Goal: Task Accomplishment & Management: Complete application form

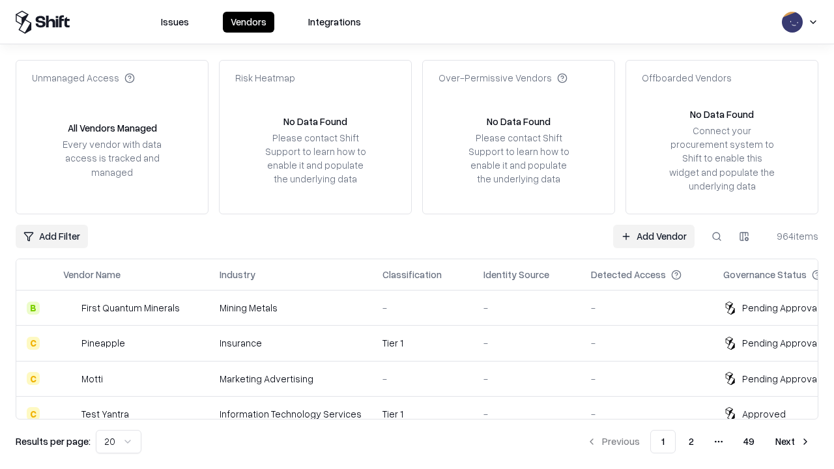
click at [653, 236] on link "Add Vendor" at bounding box center [653, 236] width 81 height 23
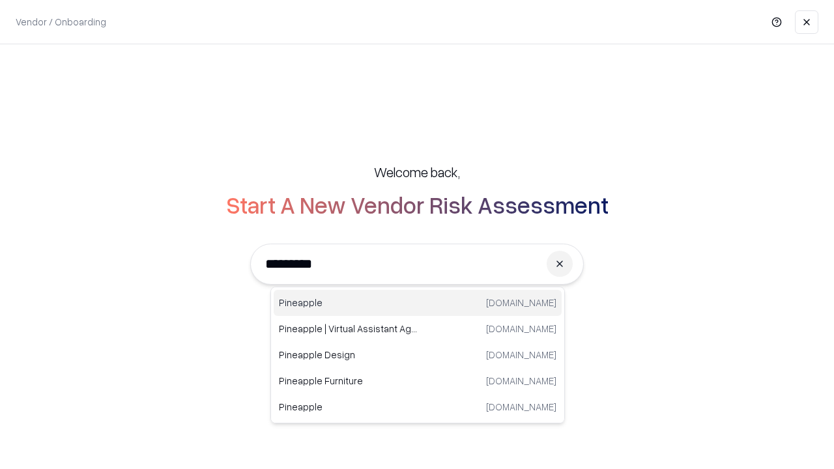
click at [418, 303] on div "Pineapple [DOMAIN_NAME]" at bounding box center [418, 303] width 288 height 26
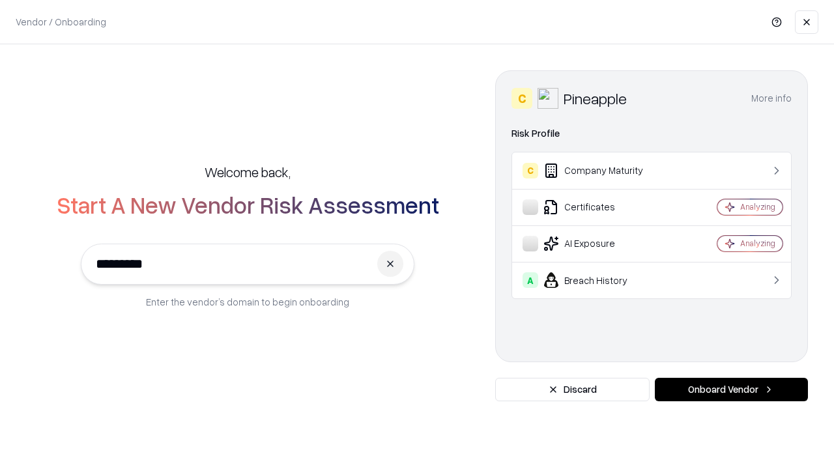
type input "*********"
click at [731, 390] on button "Onboard Vendor" at bounding box center [731, 389] width 153 height 23
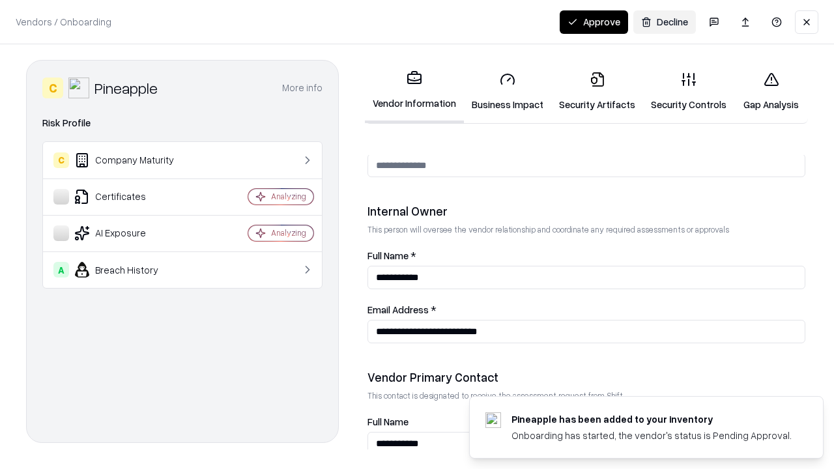
scroll to position [675, 0]
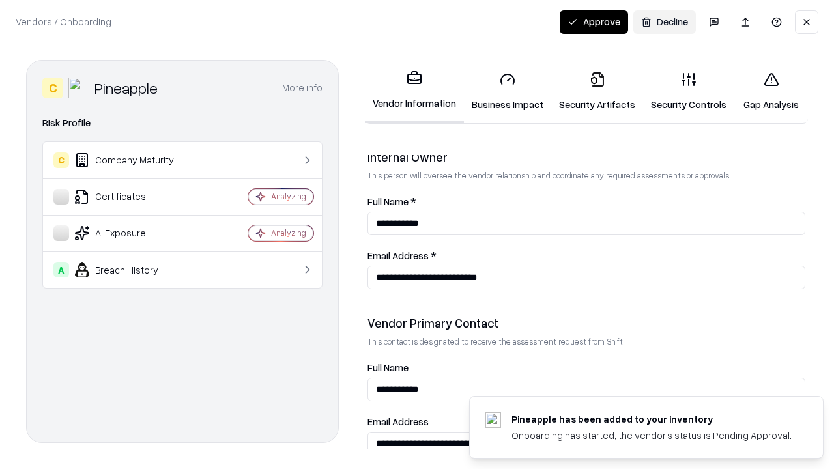
click at [507, 91] on link "Business Impact" at bounding box center [507, 91] width 87 height 61
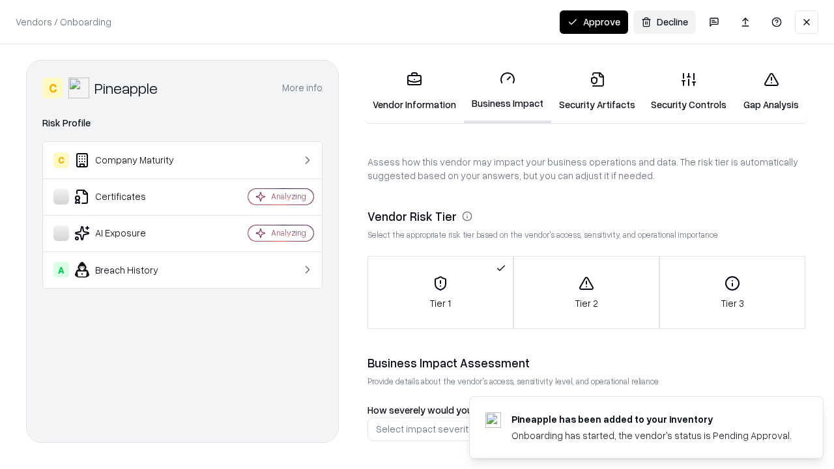
click at [597, 91] on link "Security Artifacts" at bounding box center [597, 91] width 92 height 61
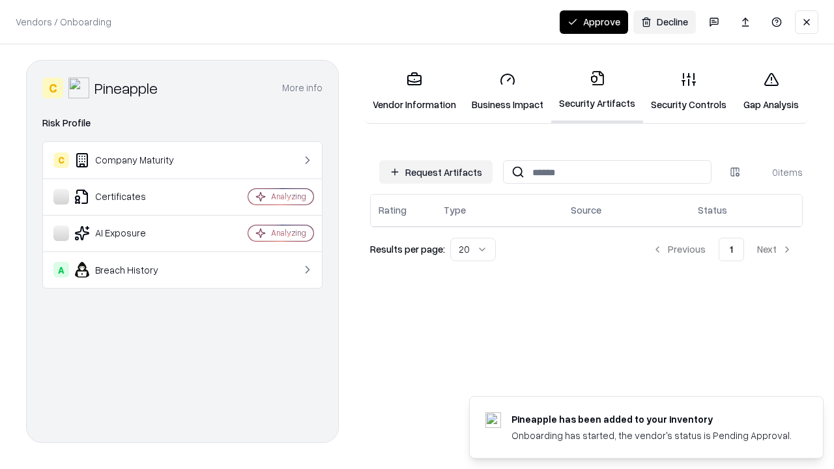
click at [436, 172] on button "Request Artifacts" at bounding box center [435, 171] width 113 height 23
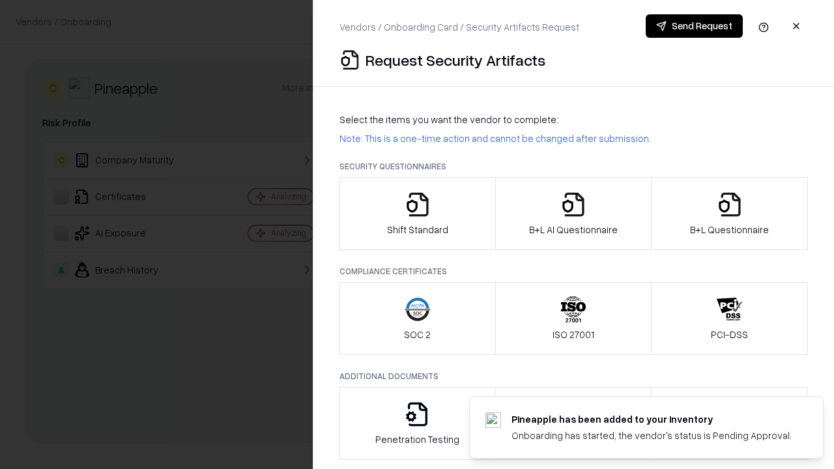
click at [417, 214] on icon "button" at bounding box center [417, 205] width 26 height 26
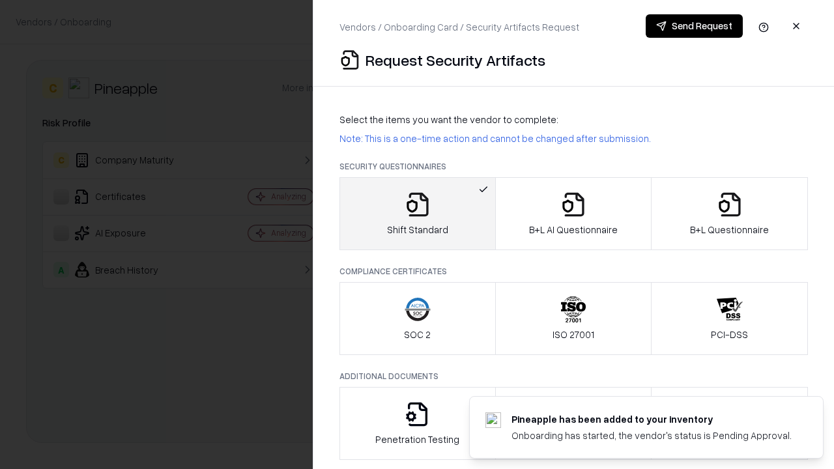
click at [694, 26] on button "Send Request" at bounding box center [694, 25] width 97 height 23
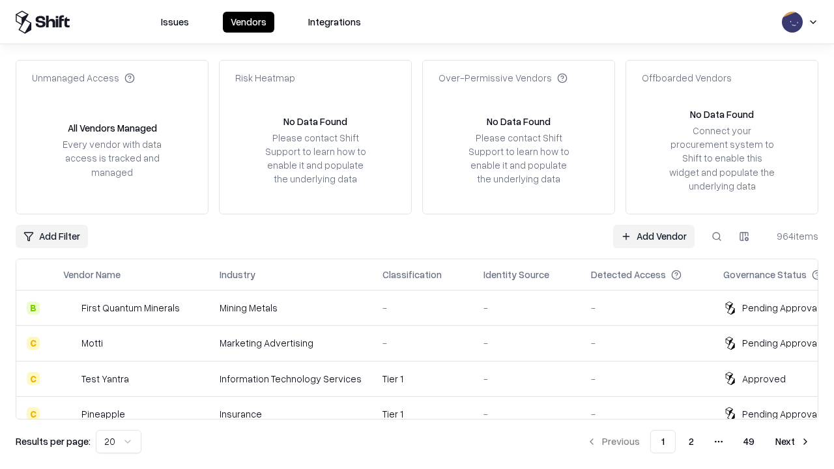
click at [717, 236] on button at bounding box center [716, 236] width 23 height 23
type input "*********"
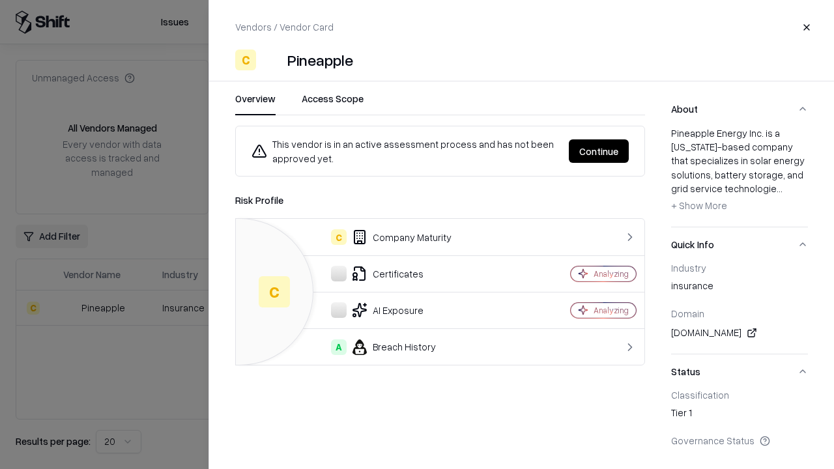
click at [599, 151] on button "Continue" at bounding box center [599, 150] width 60 height 23
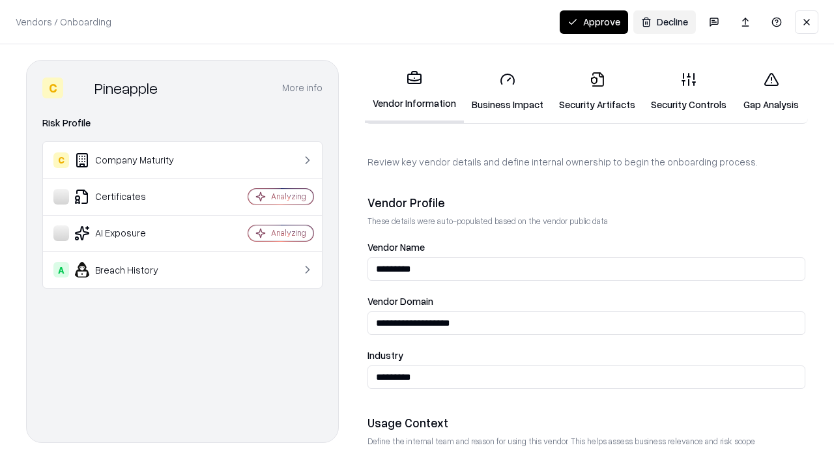
click at [597, 91] on link "Security Artifacts" at bounding box center [597, 91] width 92 height 61
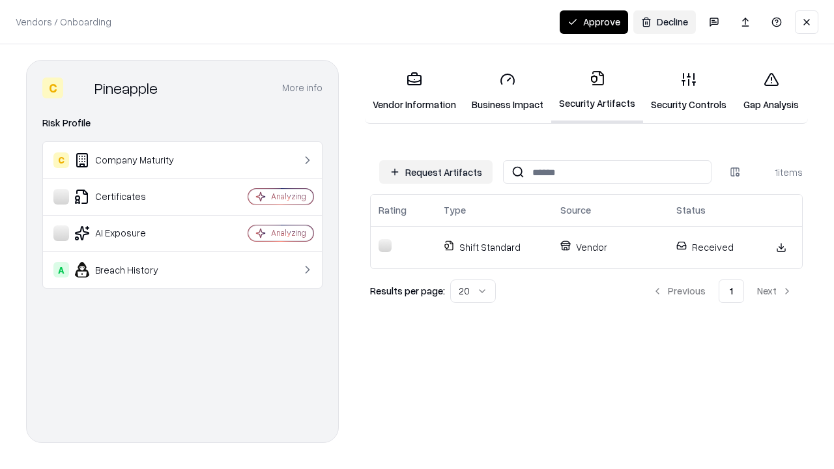
click at [688, 91] on link "Security Controls" at bounding box center [688, 91] width 91 height 61
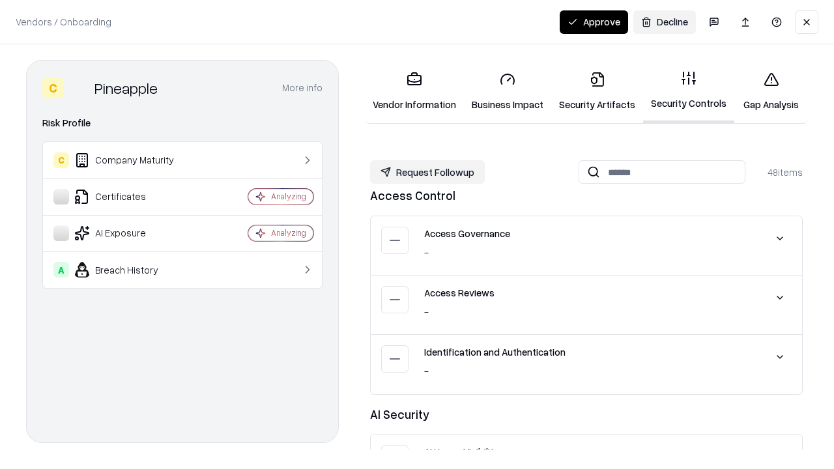
click at [427, 172] on button "Request Followup" at bounding box center [427, 171] width 115 height 23
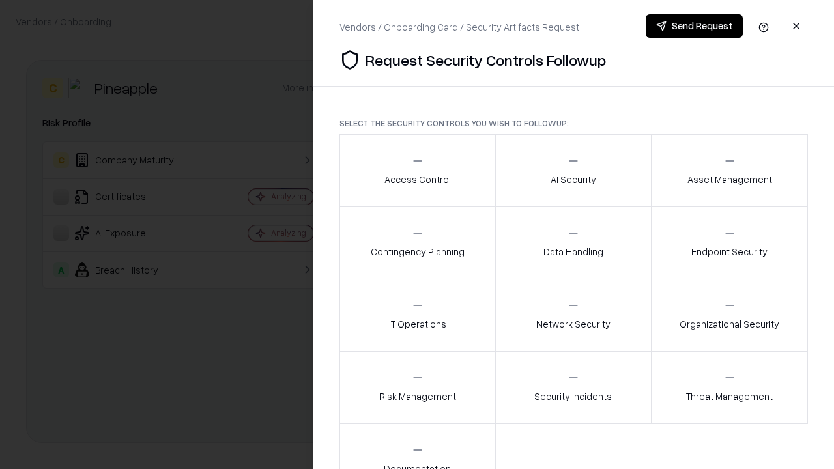
click at [417, 171] on div "Access Control" at bounding box center [417, 170] width 66 height 32
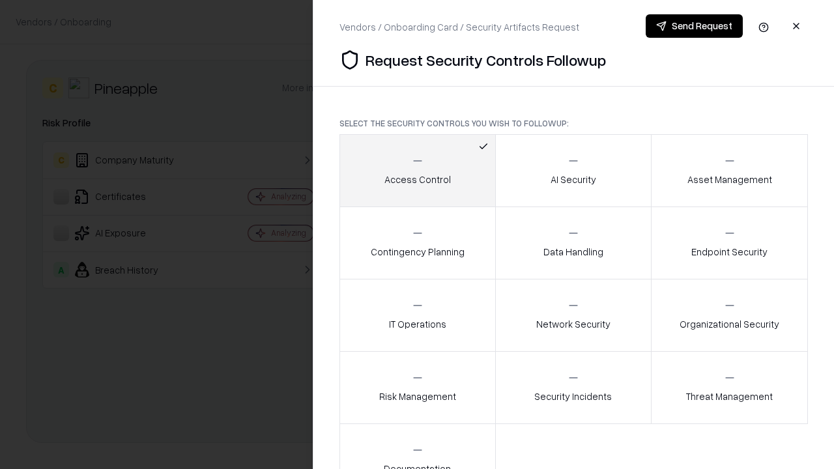
click at [694, 26] on button "Send Request" at bounding box center [694, 25] width 97 height 23
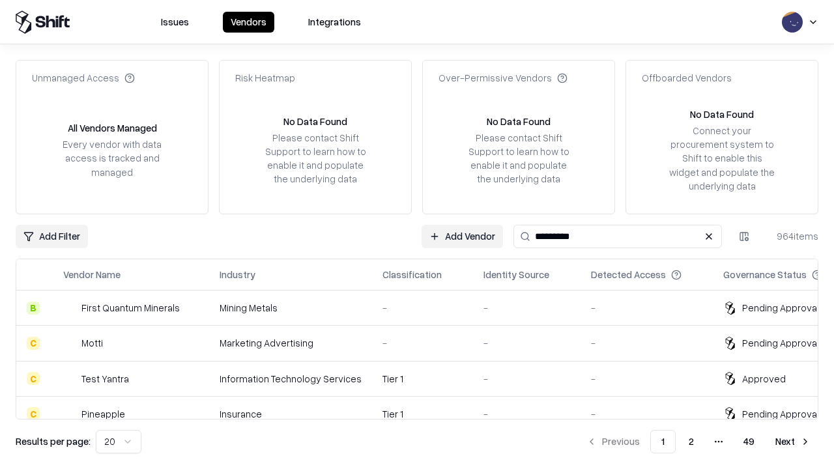
type input "*********"
click at [425, 407] on div "Tier 1" at bounding box center [422, 414] width 80 height 14
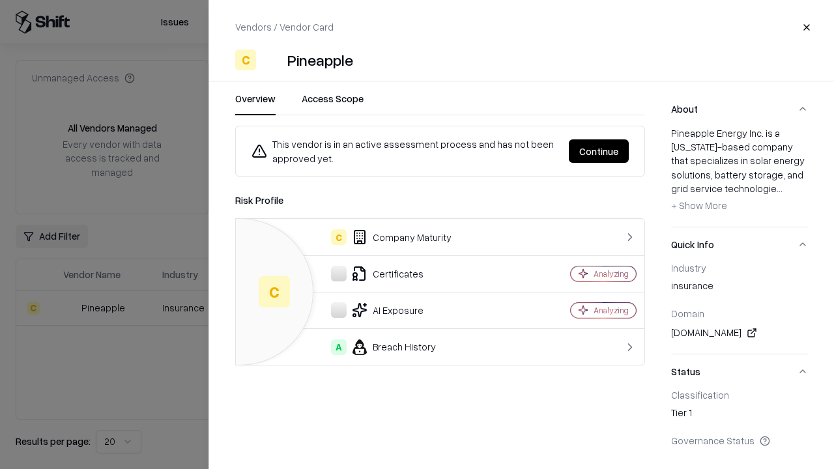
click at [599, 151] on button "Continue" at bounding box center [599, 150] width 60 height 23
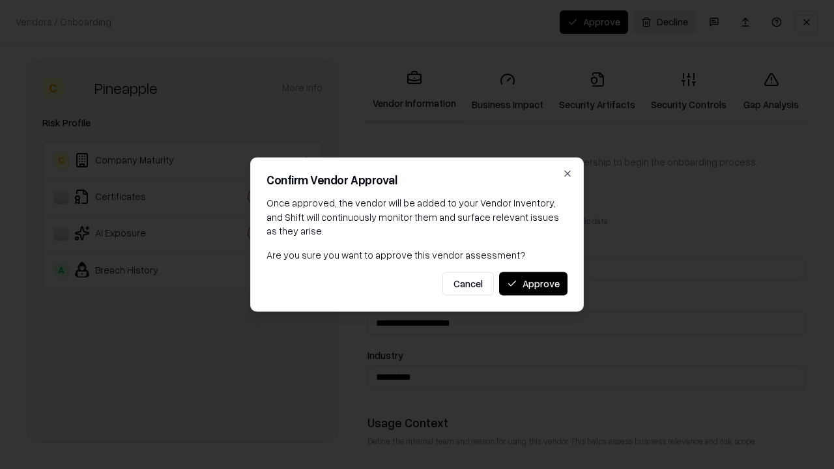
click at [533, 283] on button "Approve" at bounding box center [533, 283] width 68 height 23
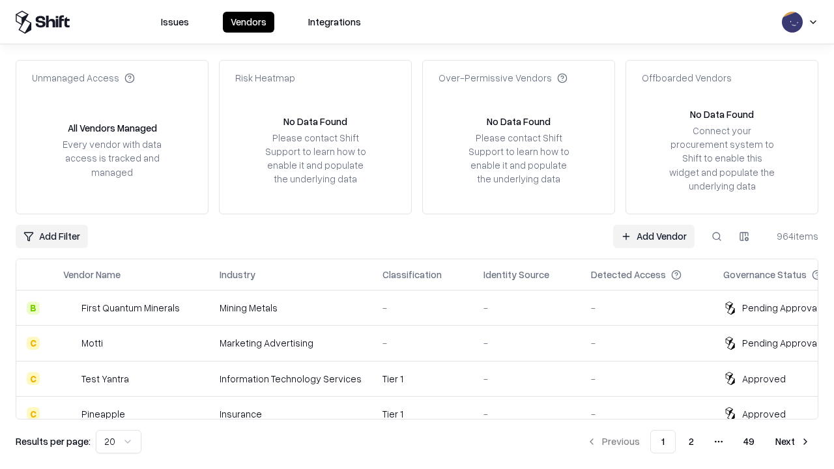
type input "*********"
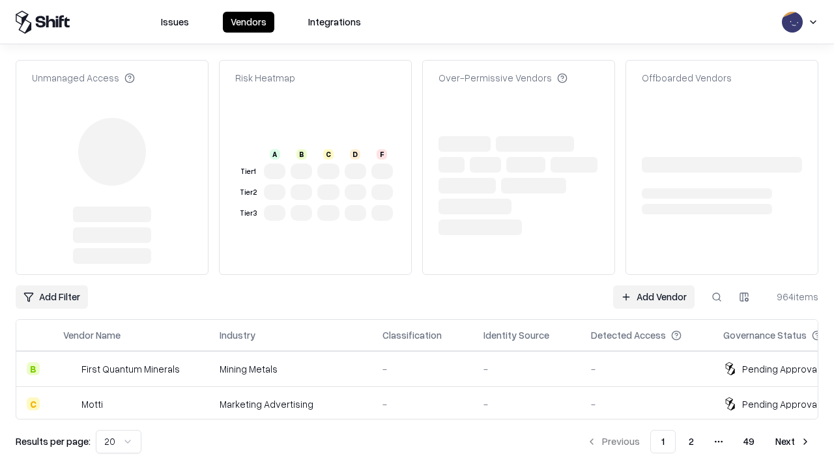
click at [653, 285] on link "Add Vendor" at bounding box center [653, 296] width 81 height 23
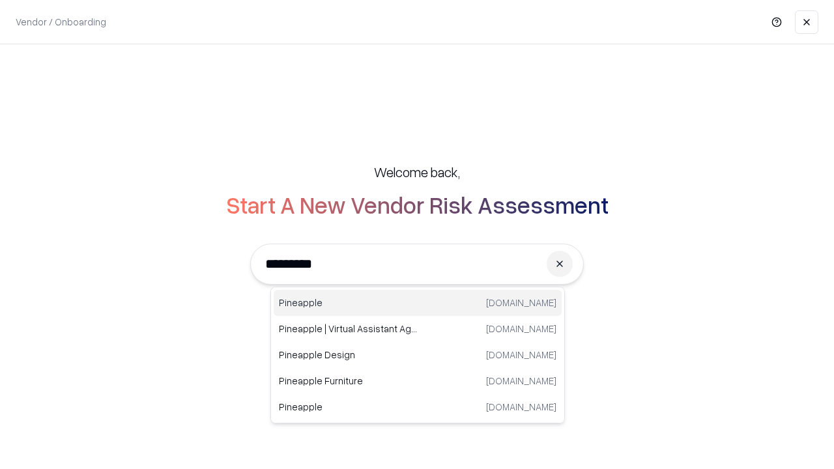
click at [418, 303] on div "Pineapple [DOMAIN_NAME]" at bounding box center [418, 303] width 288 height 26
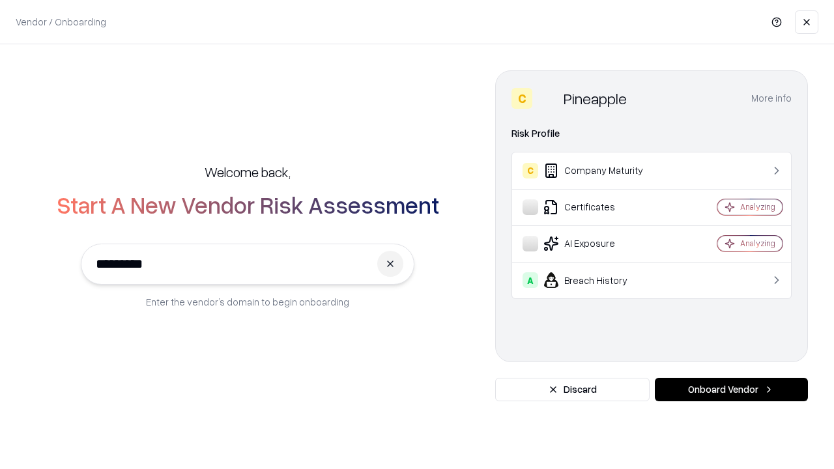
type input "*********"
click at [731, 390] on button "Onboard Vendor" at bounding box center [731, 389] width 153 height 23
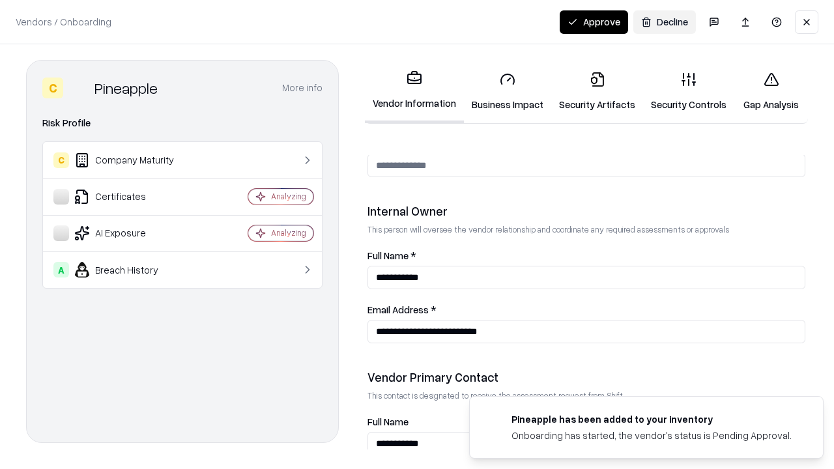
scroll to position [675, 0]
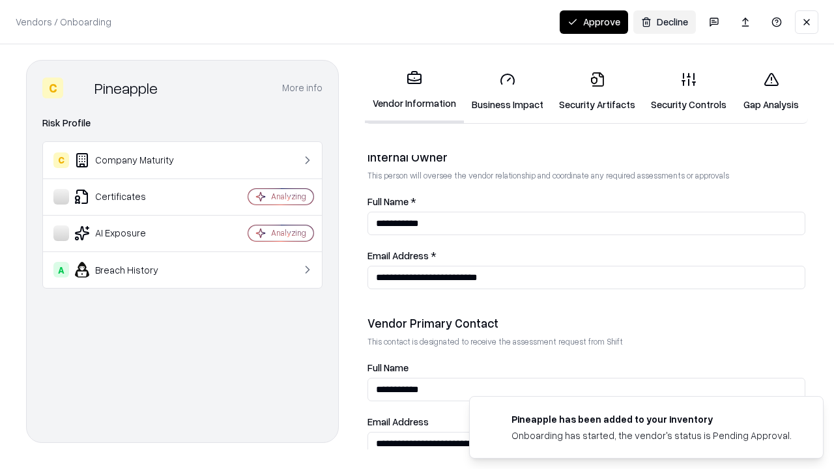
click at [593, 21] on button "Approve" at bounding box center [594, 21] width 68 height 23
